Goal: Browse casually: Explore the website without a specific task or goal

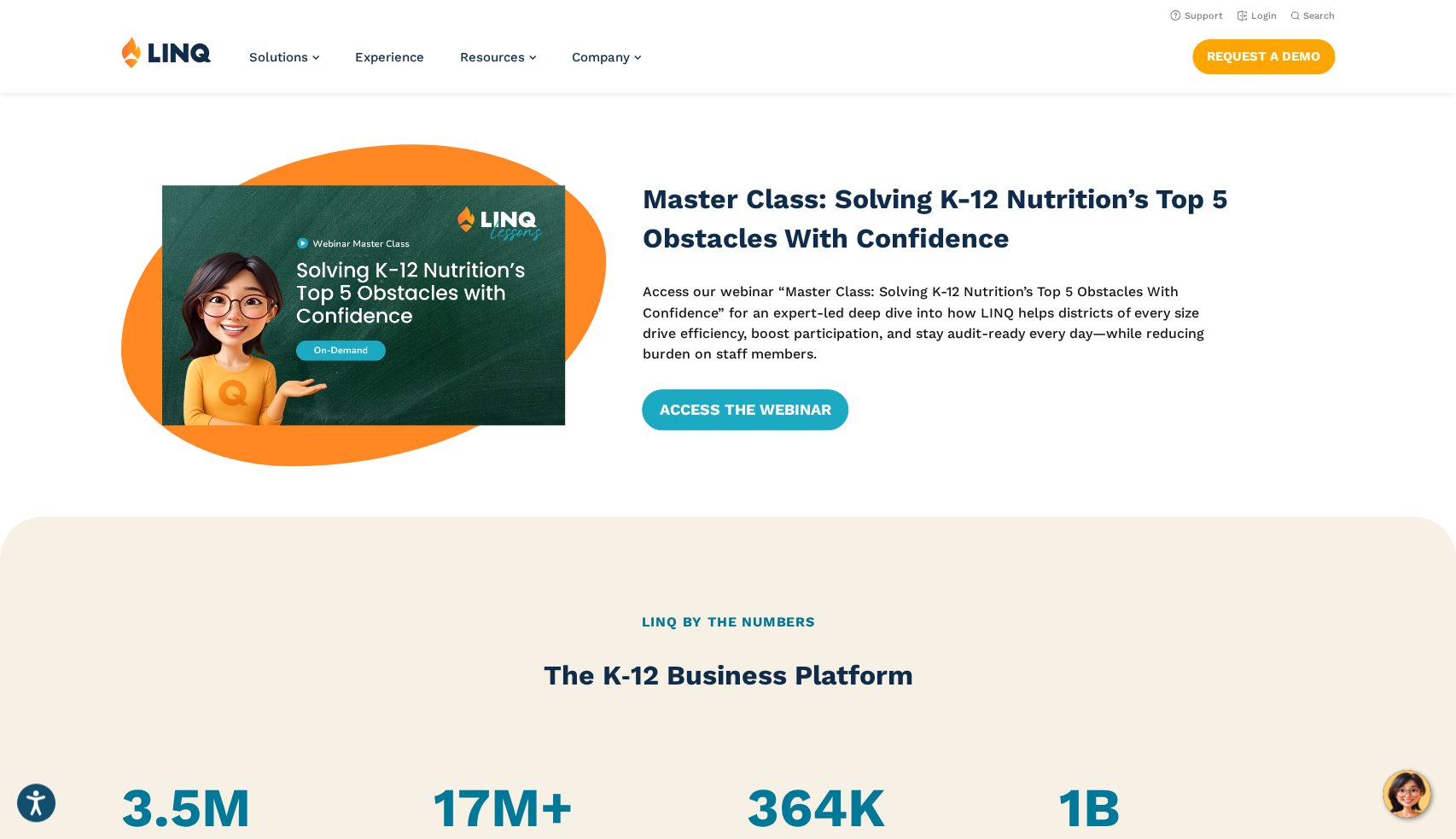
scroll to position [552, 0]
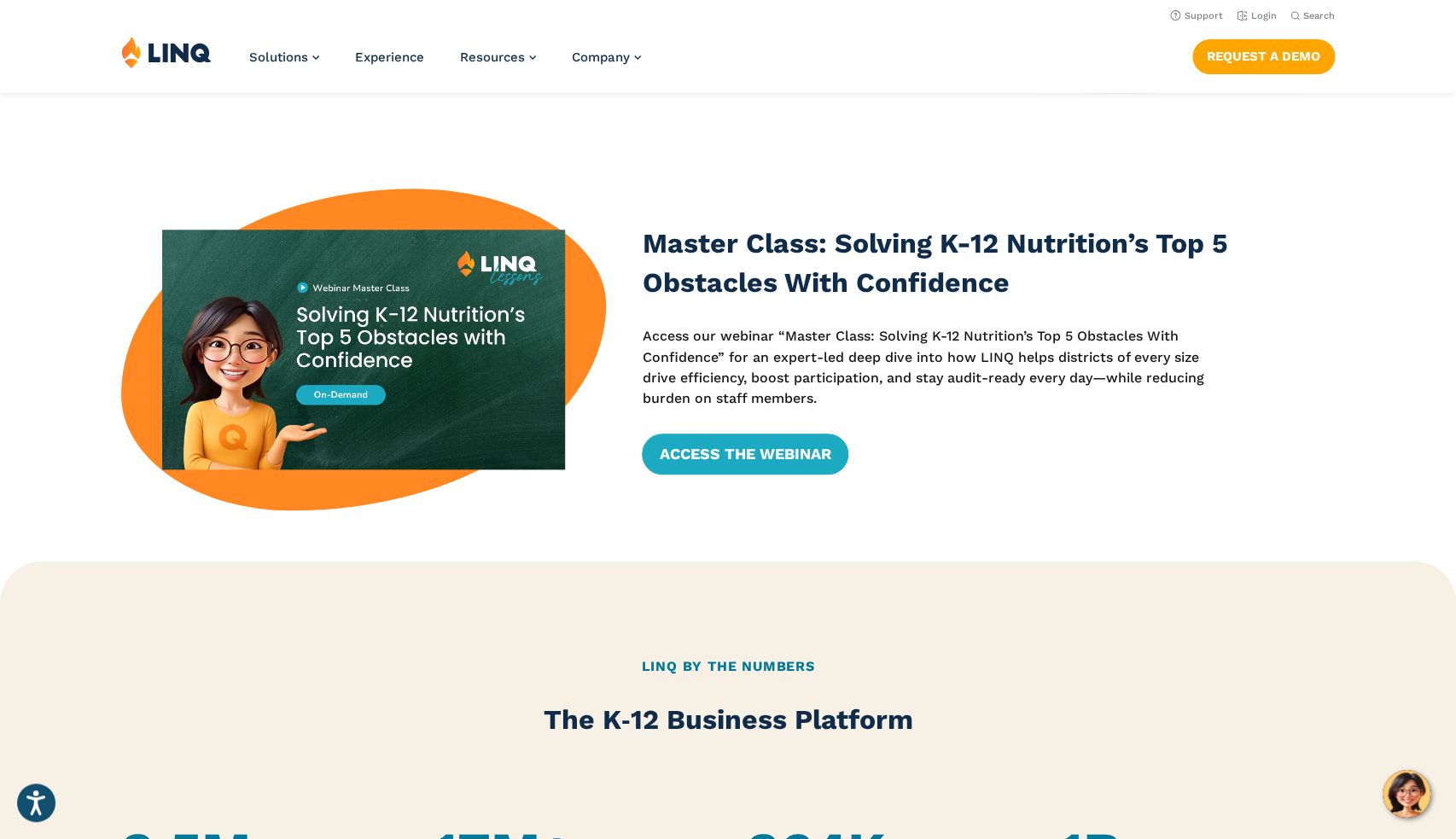
click at [986, 46] on div "Solutions Nutrition Overview NEW School Nutrition Suite School Nutrition State …" at bounding box center [728, 64] width 1456 height 56
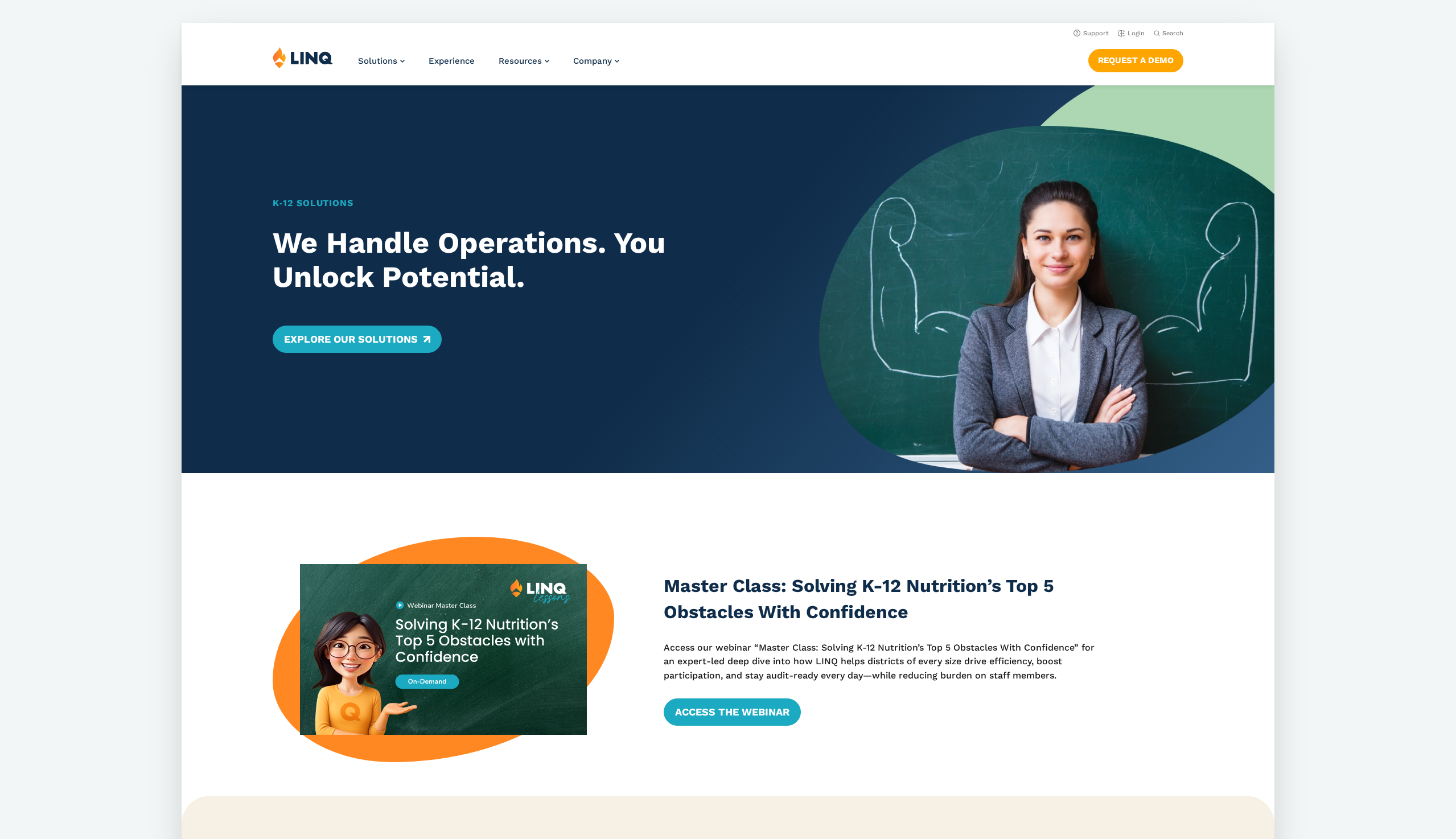
scroll to position [368, 0]
